Goal: Complete application form

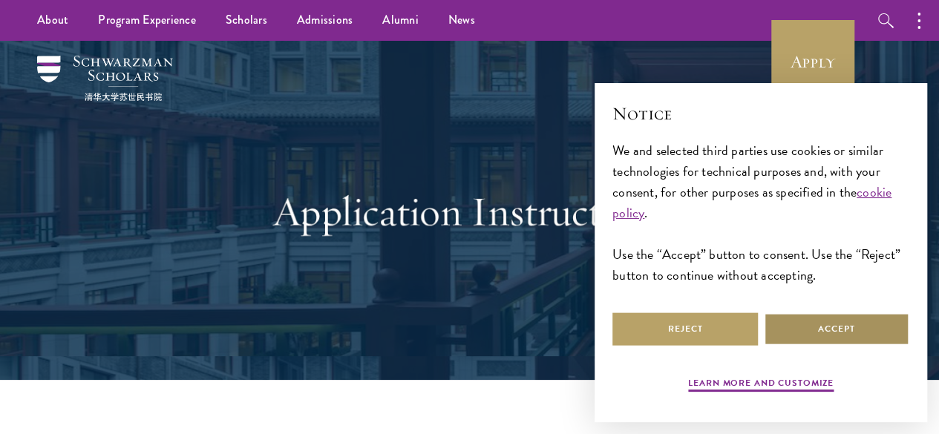
click at [850, 316] on button "Accept" at bounding box center [837, 329] width 146 height 33
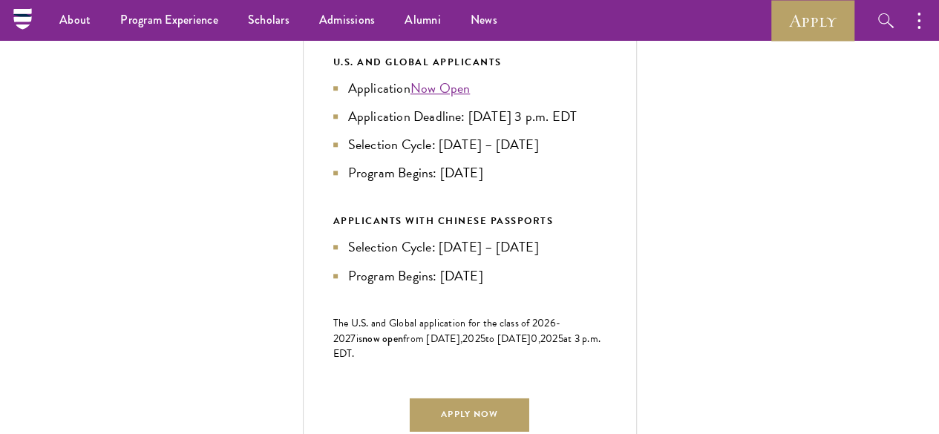
scroll to position [610, 0]
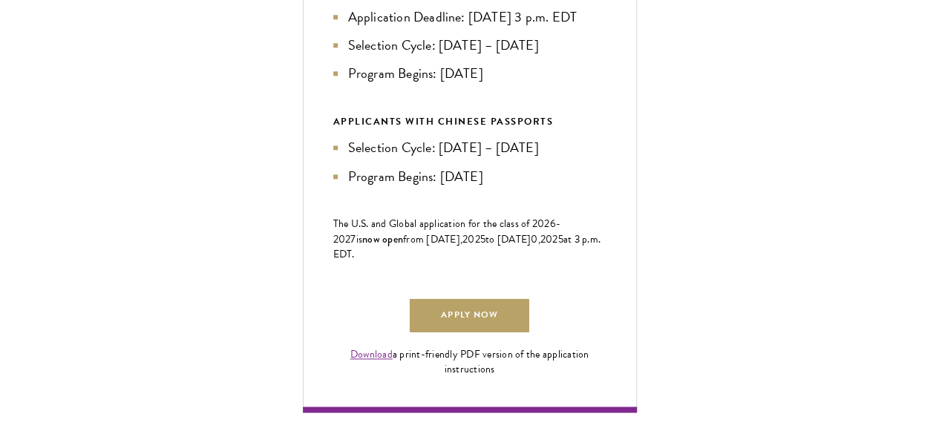
scroll to position [858, 0]
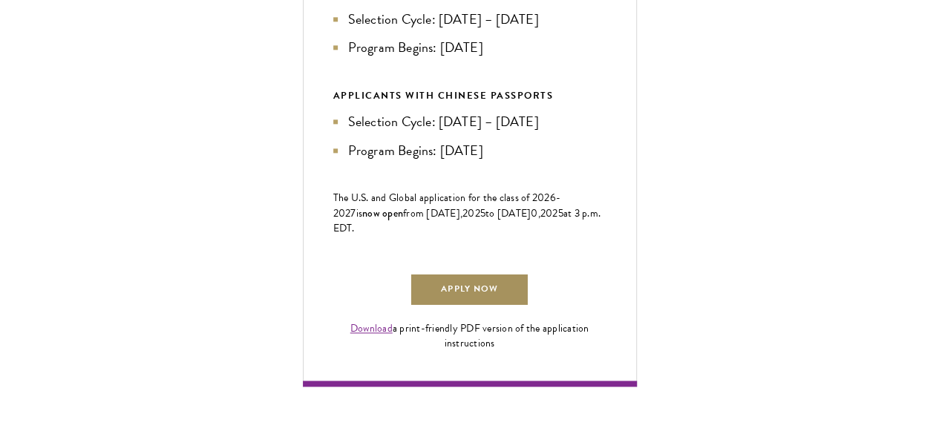
click at [529, 307] on link "Apply Now" at bounding box center [469, 289] width 119 height 33
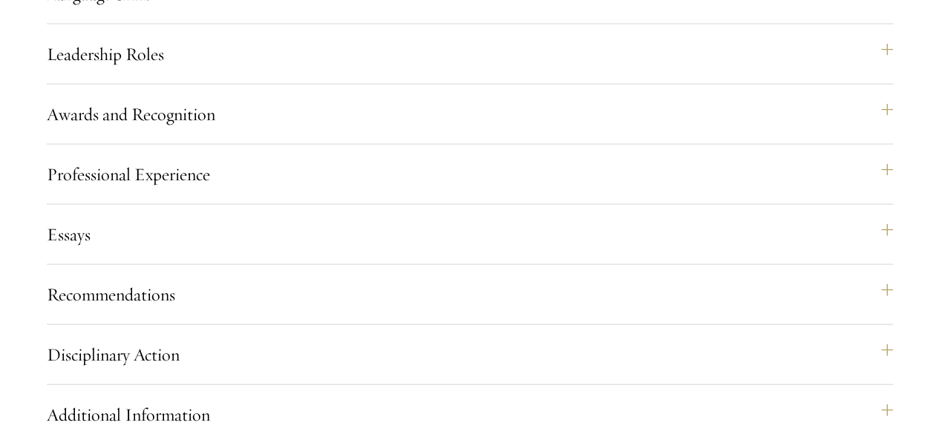
drag, startPoint x: 541, startPoint y: 173, endPoint x: 716, endPoint y: 235, distance: 186.0
copy p "Will you have earned an undergraduate degree by [DATE]?"
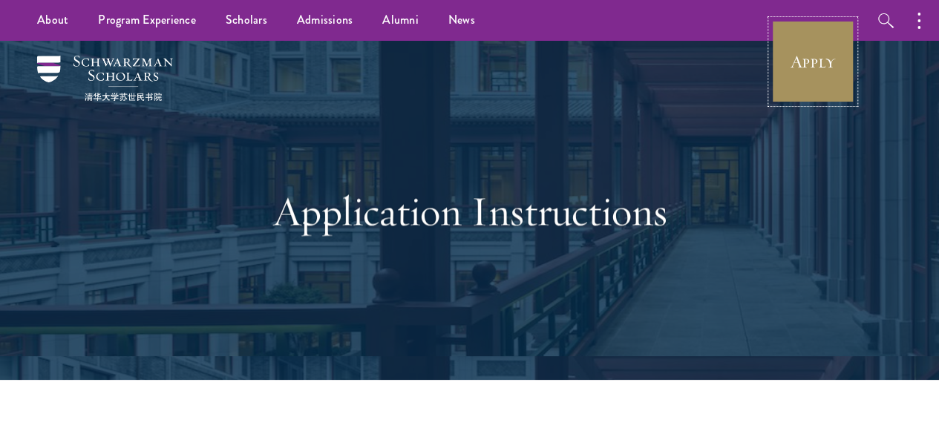
click at [814, 65] on link "Apply" at bounding box center [813, 61] width 83 height 83
